Goal: Task Accomplishment & Management: Complete application form

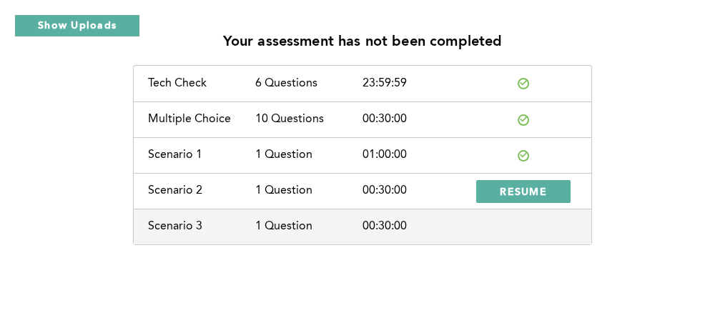
scroll to position [66, 0]
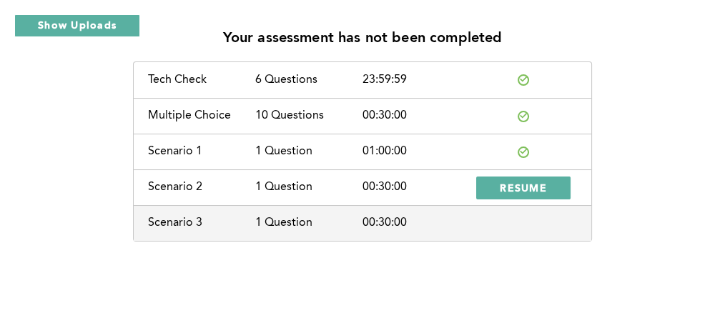
click at [649, 106] on div "Your assessment has not been completed Tech Check 6 Questions 23:59:59 Multiple…" at bounding box center [362, 128] width 702 height 225
click at [525, 188] on span "RESUME" at bounding box center [522, 188] width 47 height 14
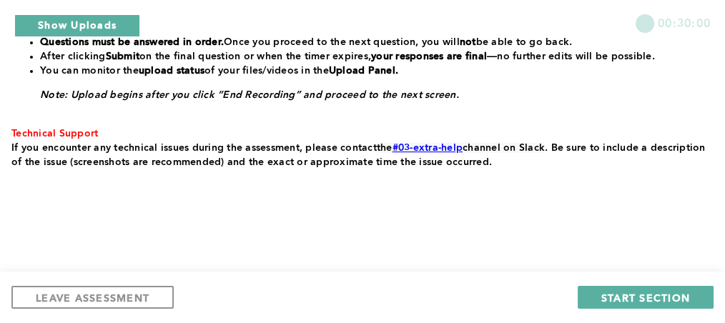
scroll to position [487, 0]
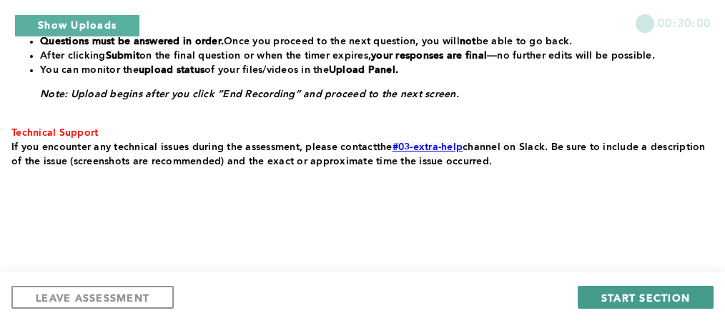
click at [621, 297] on span "START SECTION" at bounding box center [645, 298] width 89 height 14
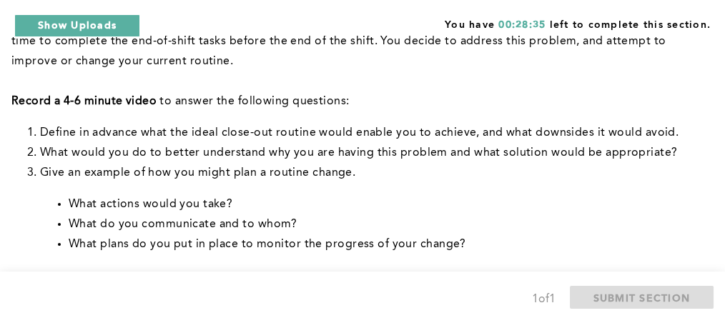
scroll to position [249, 0]
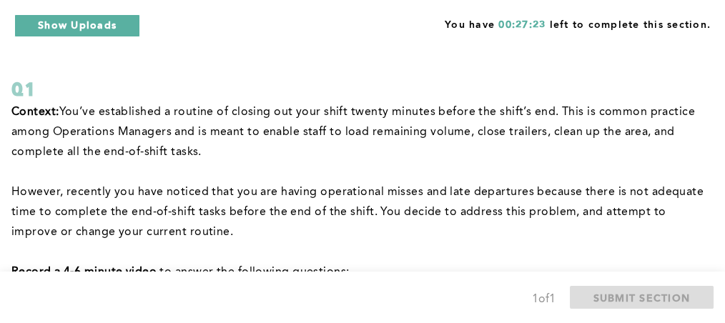
click at [675, 101] on div "Q1" at bounding box center [359, 89] width 696 height 26
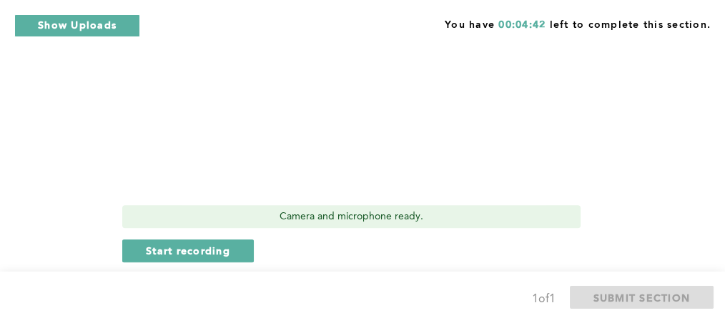
scroll to position [679, 0]
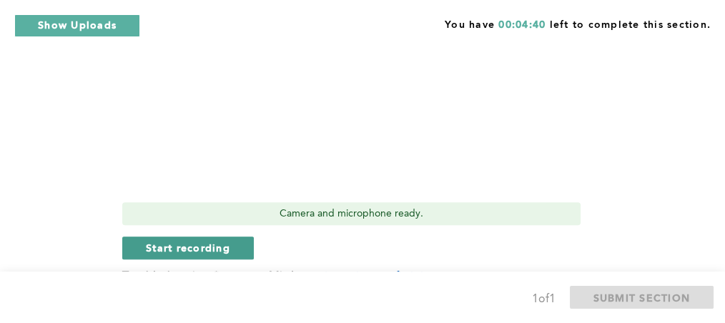
click at [204, 255] on button "Start recording" at bounding box center [187, 248] width 131 height 23
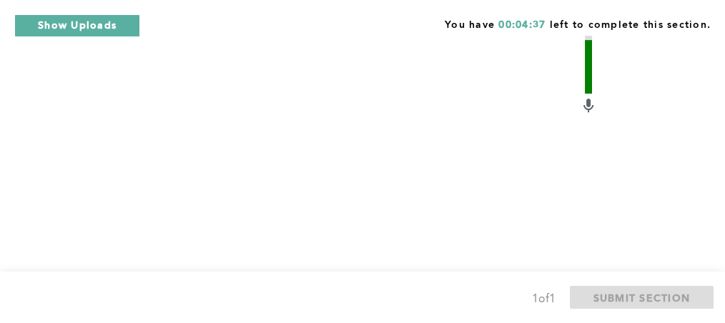
scroll to position [568, 0]
click at [629, 231] on div "Context: You’ve established a routine of closing out your shift twenty minutes …" at bounding box center [359, 5] width 696 height 821
click at [427, 297] on div "1 of 1 SUBMIT SECTION" at bounding box center [362, 298] width 702 height 24
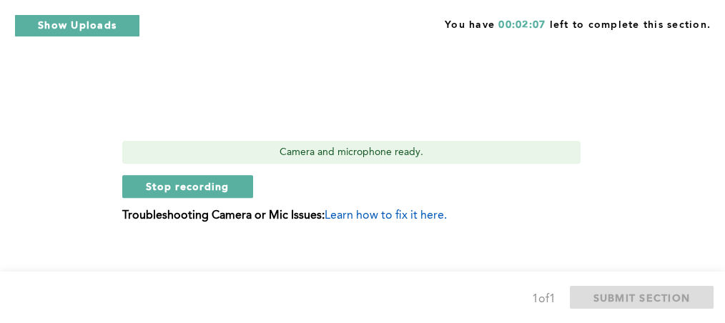
scroll to position [741, 0]
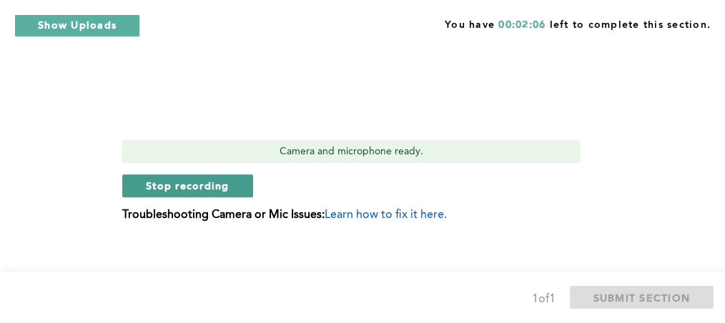
click at [197, 182] on span "Stop recording" at bounding box center [188, 186] width 84 height 14
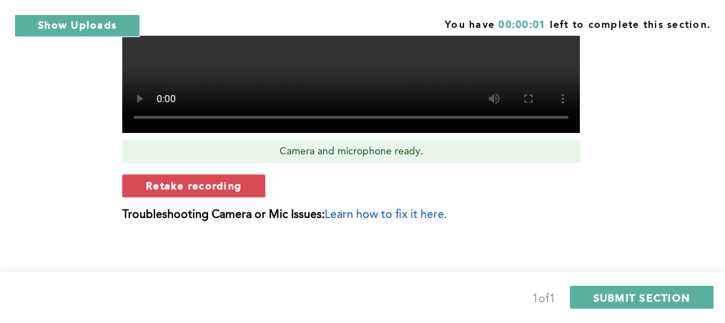
scroll to position [0, 0]
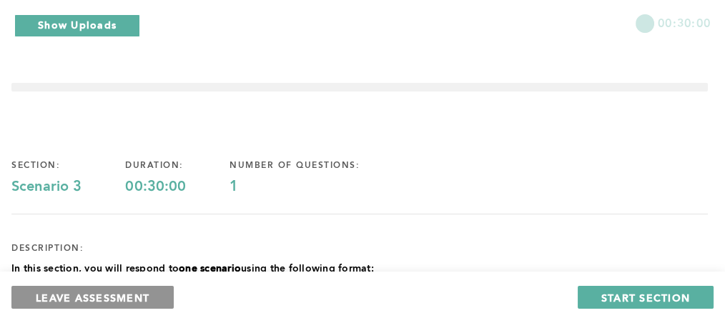
click at [103, 299] on span "LEAVE ASSESSMENT" at bounding box center [93, 298] width 114 height 14
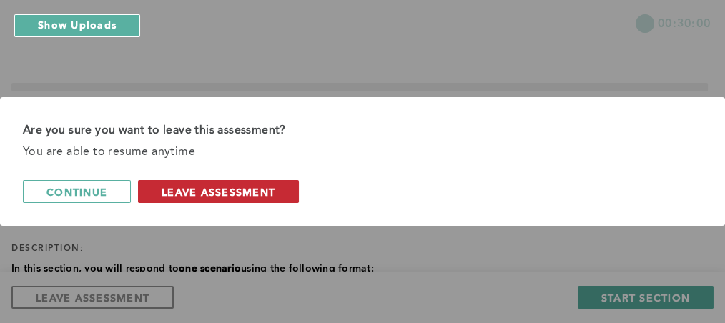
click at [184, 194] on span "leave assessment" at bounding box center [218, 192] width 114 height 14
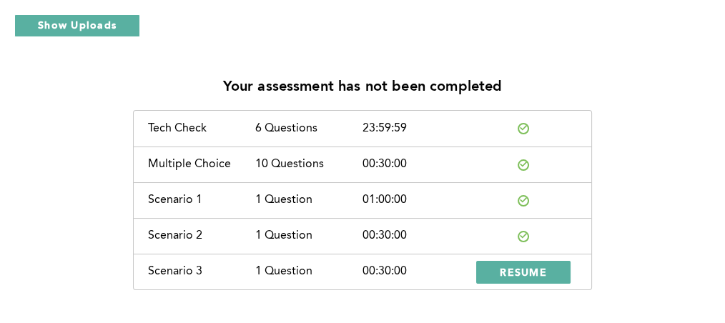
scroll to position [67, 0]
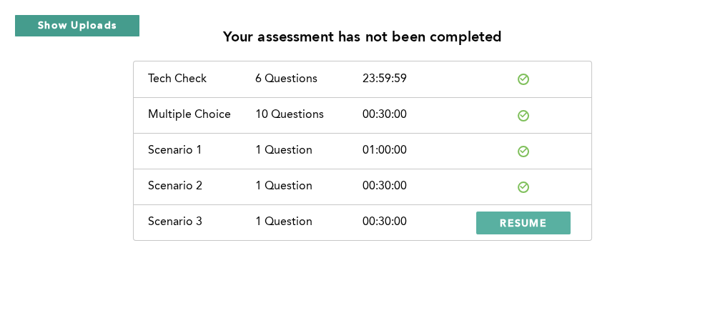
click at [88, 33] on button "Show Uploads" at bounding box center [77, 25] width 126 height 23
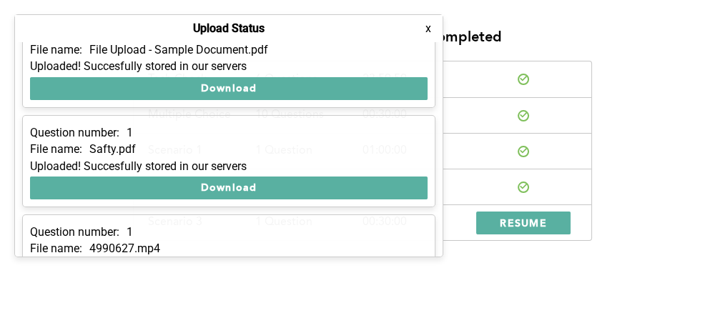
scroll to position [0, 0]
